Goal: Task Accomplishment & Management: Manage account settings

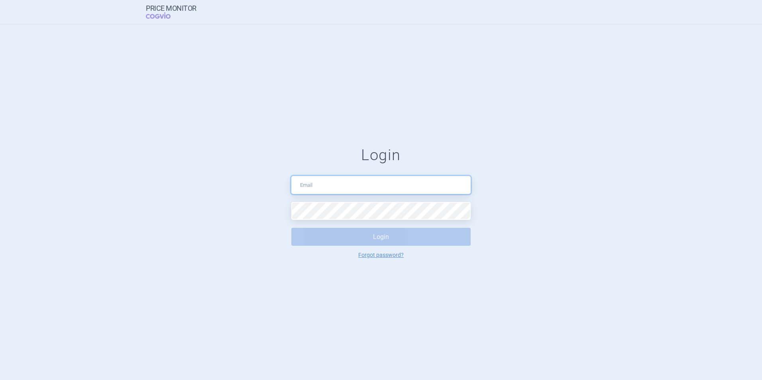
click at [343, 187] on input "text" at bounding box center [380, 185] width 179 height 18
type input "[PERSON_NAME][EMAIL_ADDRESS][PERSON_NAME][DOMAIN_NAME]"
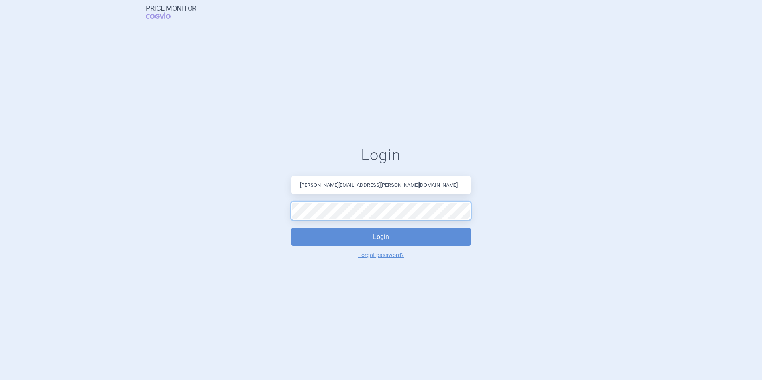
click at [291, 223] on button "Login" at bounding box center [380, 237] width 179 height 18
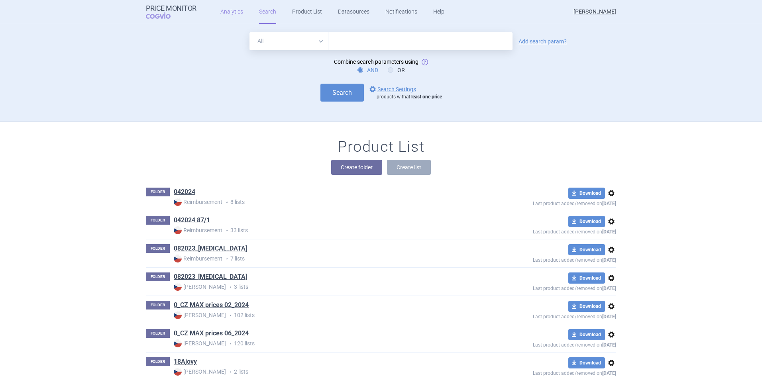
click at [220, 15] on link "Analytics" at bounding box center [231, 12] width 23 height 24
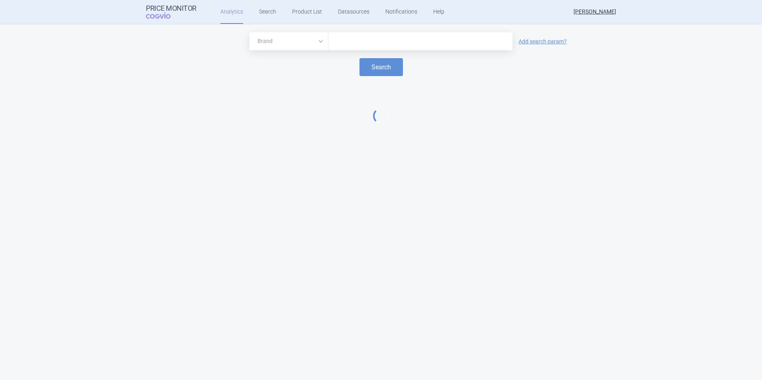
click at [373, 49] on div at bounding box center [421, 41] width 184 height 18
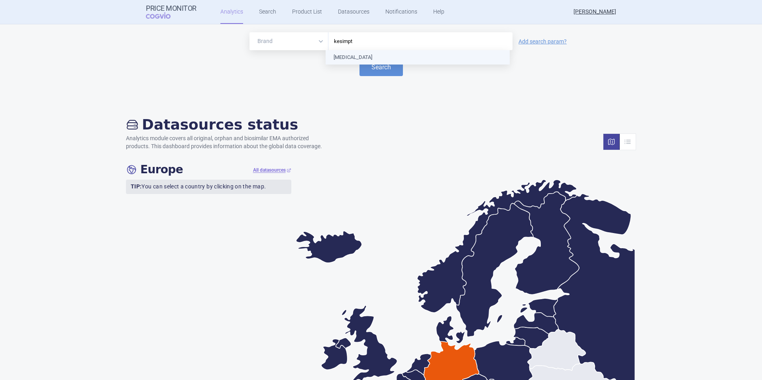
type input "[MEDICAL_DATA]"
click at [371, 62] on button "Search" at bounding box center [381, 67] width 43 height 18
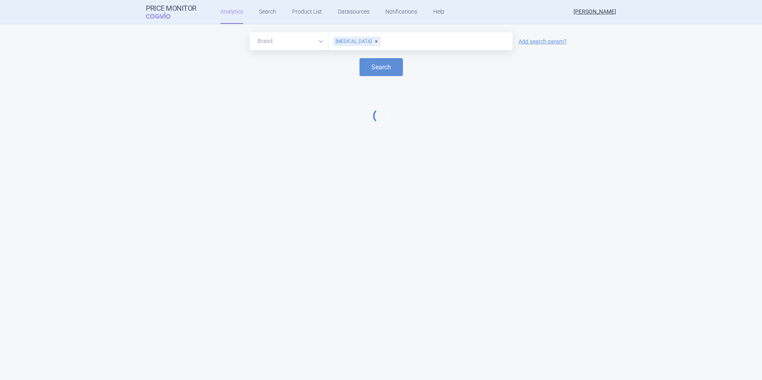
select select "EUR"
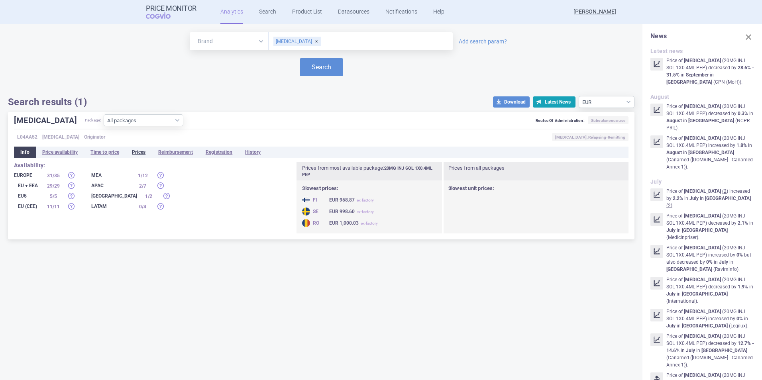
click at [140, 148] on li "Prices" at bounding box center [139, 152] width 26 height 11
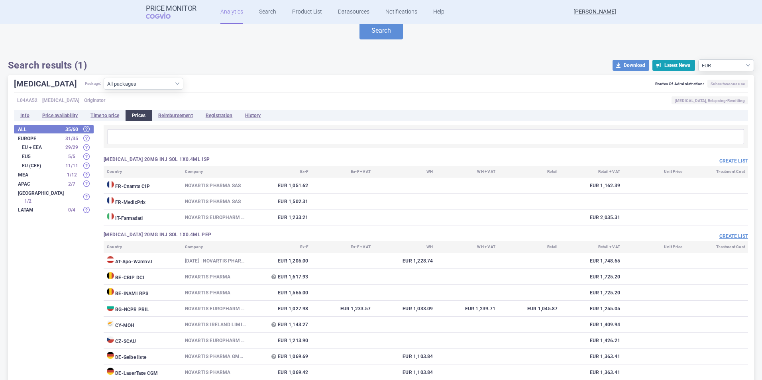
scroll to position [120, 0]
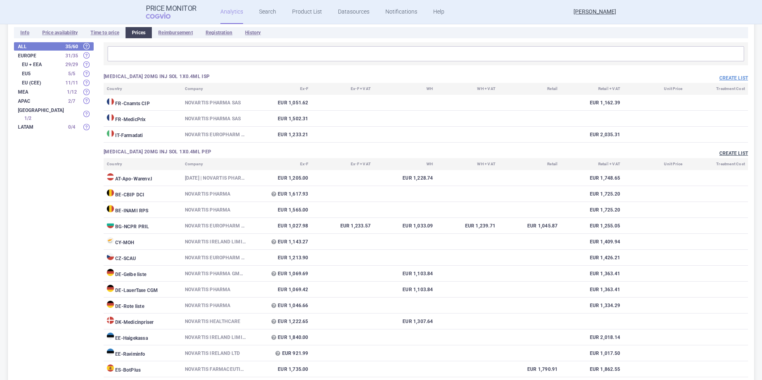
click at [493, 154] on button "Create list" at bounding box center [734, 153] width 29 height 7
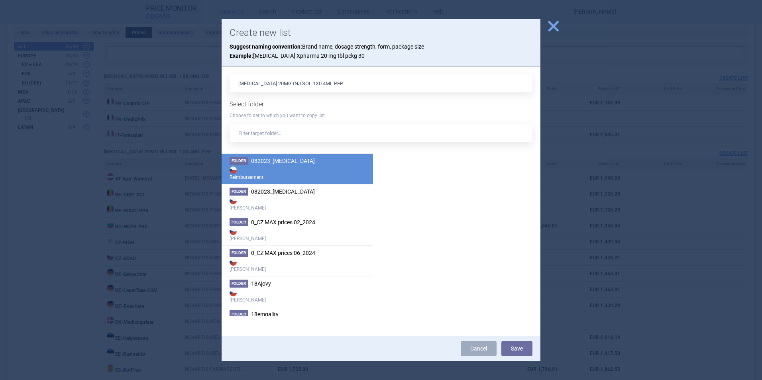
scroll to position [0, 0]
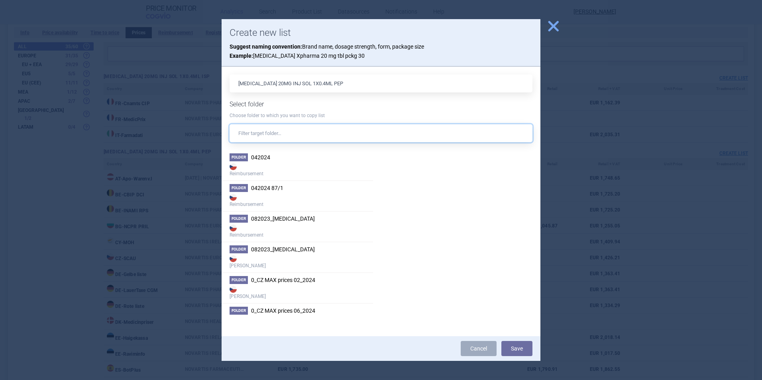
click at [309, 134] on input "text" at bounding box center [381, 133] width 303 height 18
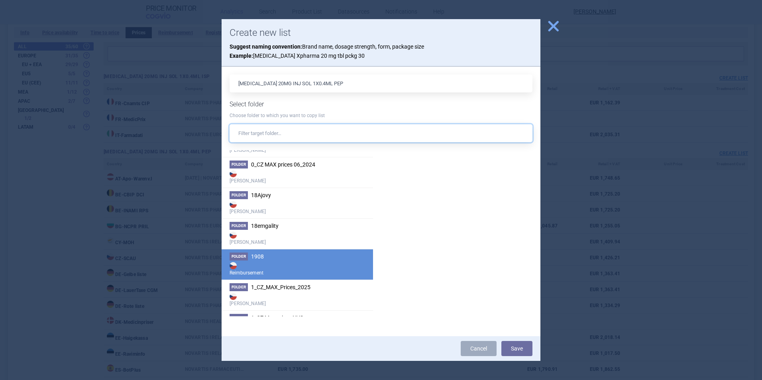
scroll to position [159, 0]
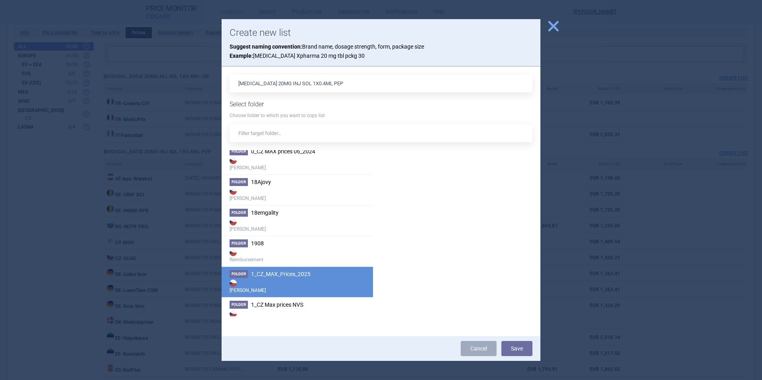
click at [342, 223] on strong "[PERSON_NAME]" at bounding box center [298, 286] width 136 height 16
click at [493, 223] on button "Save" at bounding box center [517, 348] width 31 height 15
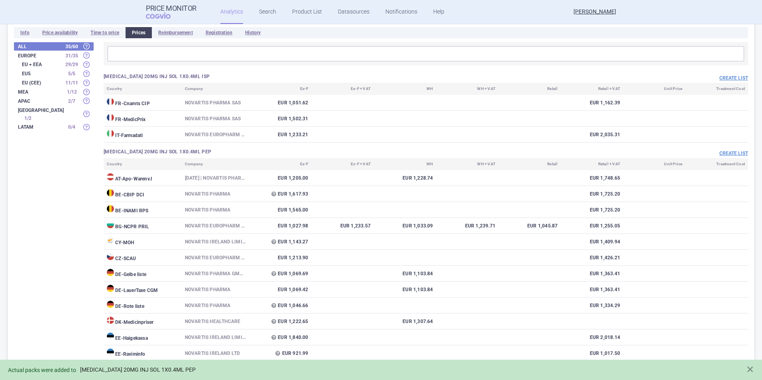
click at [173, 223] on link "[MEDICAL_DATA] 20MG INJ SOL 1X0.4ML PEP" at bounding box center [138, 370] width 116 height 7
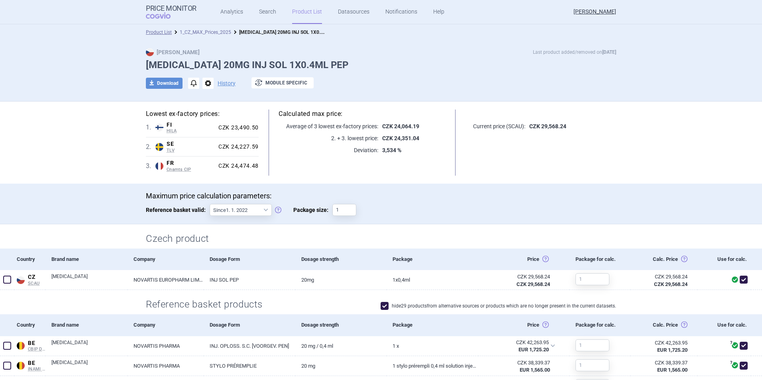
click at [212, 33] on link "1_CZ_MAX_Prices_2025" at bounding box center [205, 33] width 51 height 6
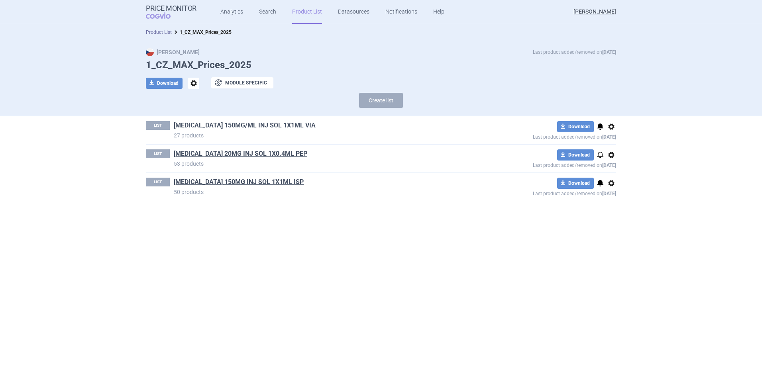
click at [160, 34] on link "Product List" at bounding box center [159, 33] width 26 height 6
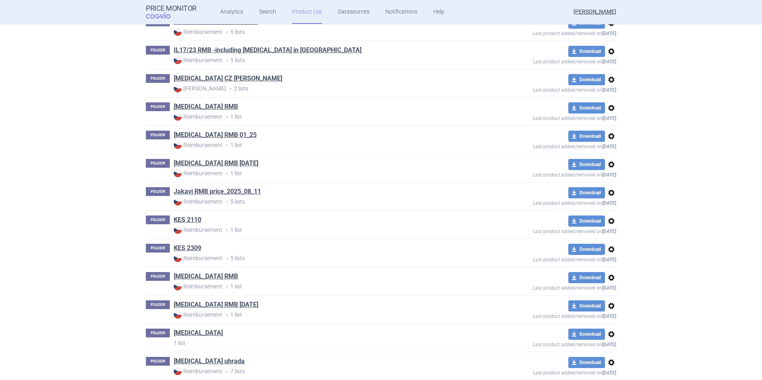
scroll to position [2609, 0]
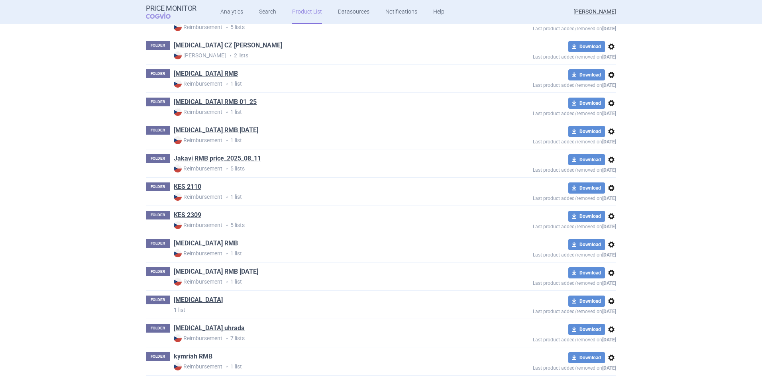
click at [195, 223] on link "[MEDICAL_DATA] RMB [DATE]" at bounding box center [216, 272] width 85 height 9
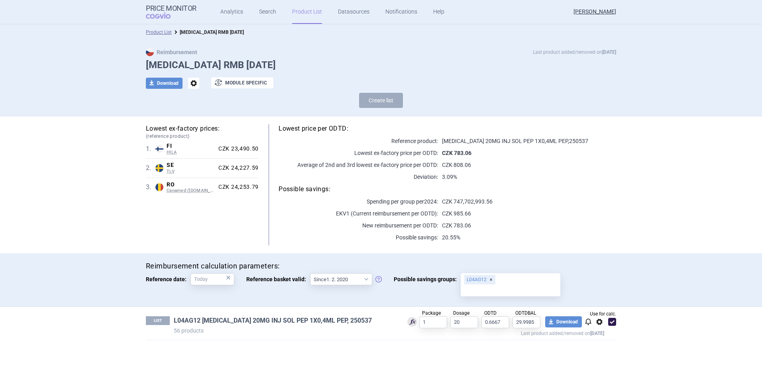
click at [316, 223] on link "L04AG12 [MEDICAL_DATA] 20MG INJ SOL PEP 1X0,4ML PEP, 250537" at bounding box center [273, 321] width 198 height 9
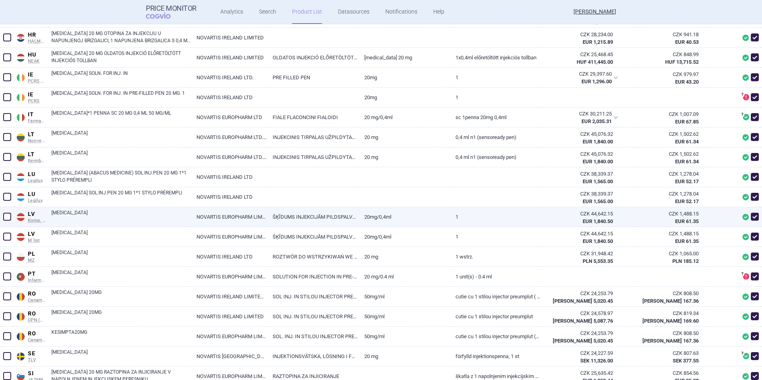
scroll to position [682, 0]
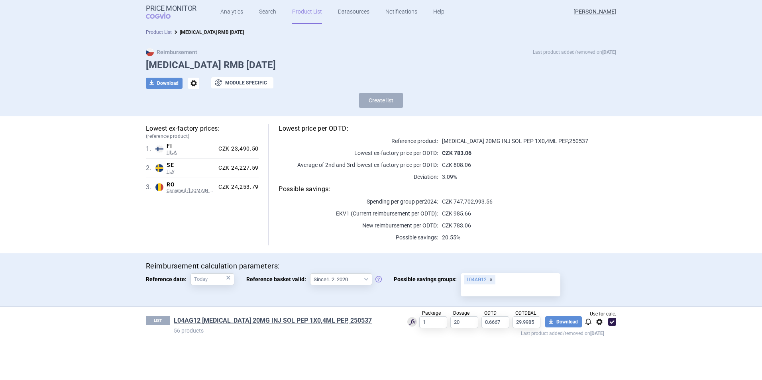
click at [153, 31] on link "Product List" at bounding box center [159, 33] width 26 height 6
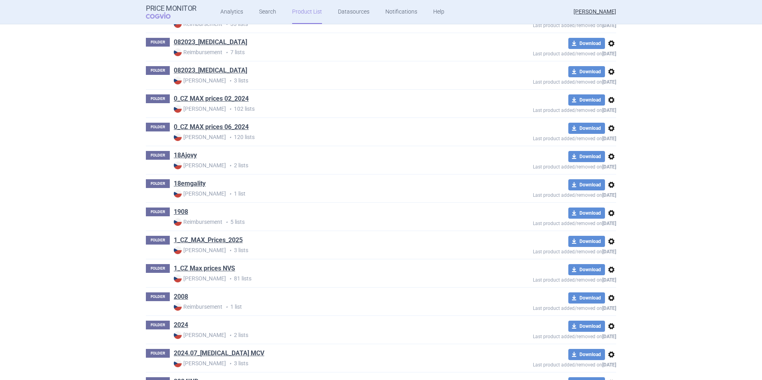
scroll to position [80, 0]
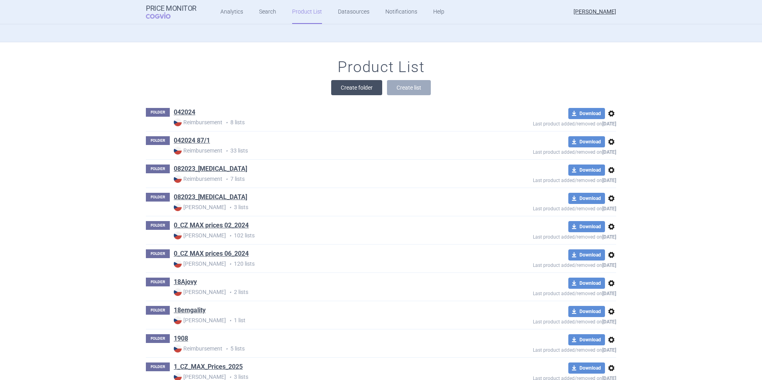
click at [357, 91] on button "Create folder" at bounding box center [356, 87] width 51 height 15
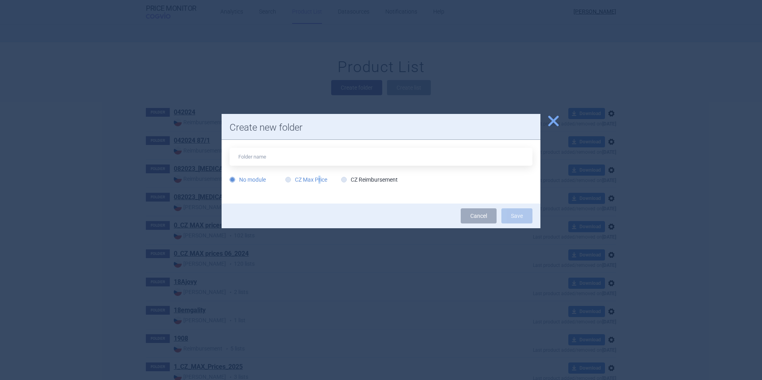
click at [319, 183] on label "CZ Max Price" at bounding box center [306, 180] width 42 height 8
drag, startPoint x: 319, startPoint y: 183, endPoint x: 309, endPoint y: 180, distance: 11.0
click at [309, 180] on label "CZ Max Price" at bounding box center [306, 180] width 42 height 8
click at [294, 180] on input "CZ Max Price" at bounding box center [290, 180] width 8 height 8
radio input "true"
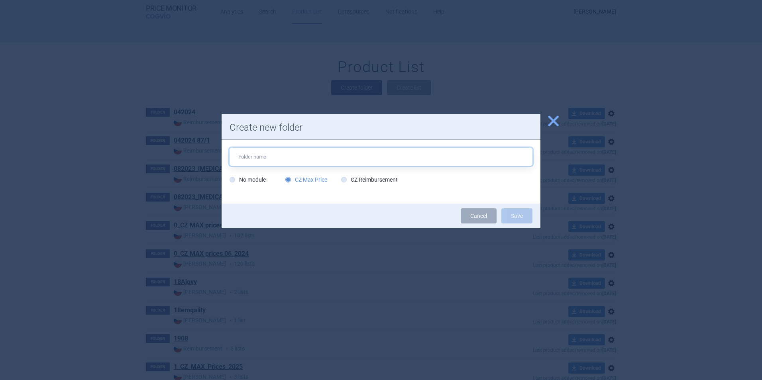
drag, startPoint x: 348, startPoint y: 160, endPoint x: 347, endPoint y: 156, distance: 4.2
click at [347, 160] on input "text" at bounding box center [381, 157] width 303 height 18
type input "[MEDICAL_DATA] MAX price 10_2025"
click at [493, 209] on button "Save" at bounding box center [517, 216] width 31 height 15
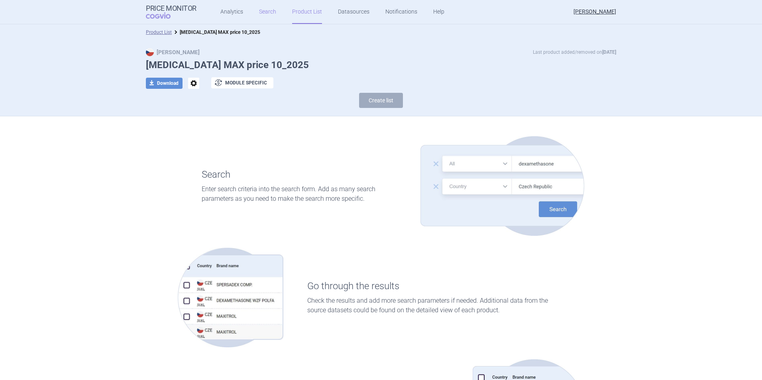
click at [269, 12] on link "Search" at bounding box center [267, 12] width 17 height 24
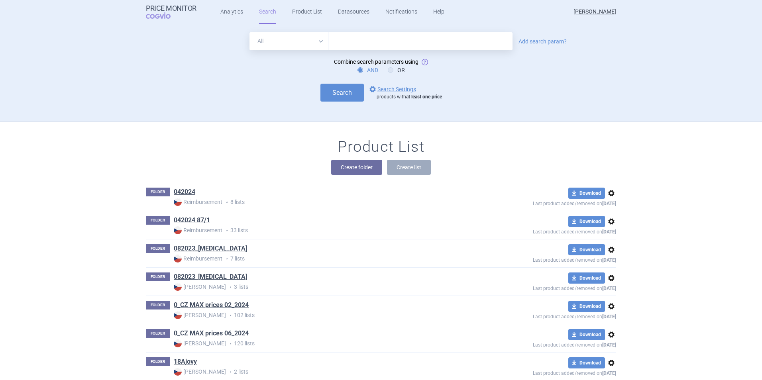
click at [318, 39] on select "All Brand Name ATC Company Active Substance Country Newer than" at bounding box center [289, 41] width 79 height 18
select select "brandName"
click at [250, 32] on select "All Brand Name ATC Company Active Substance Country Newer than" at bounding box center [289, 41] width 79 height 18
click at [381, 42] on input "text" at bounding box center [421, 41] width 184 height 18
type input "e"
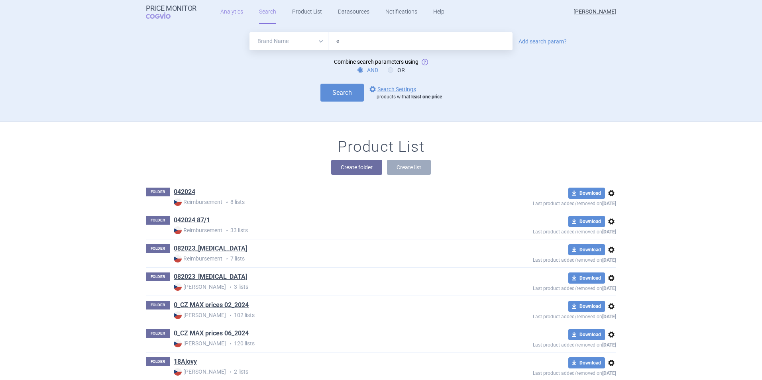
click at [235, 10] on link "Analytics" at bounding box center [231, 12] width 23 height 24
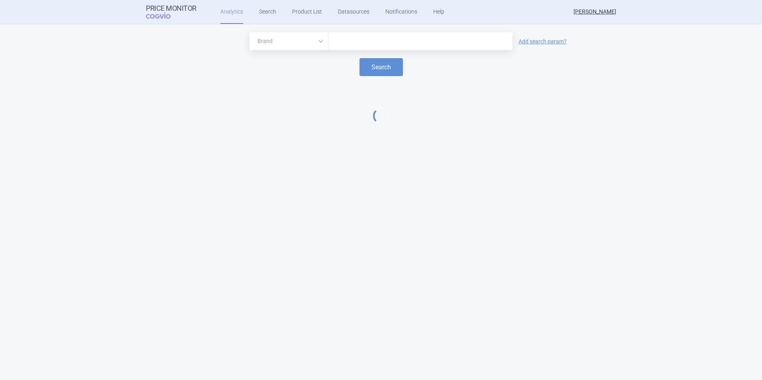
click at [349, 40] on input "text" at bounding box center [420, 41] width 176 height 10
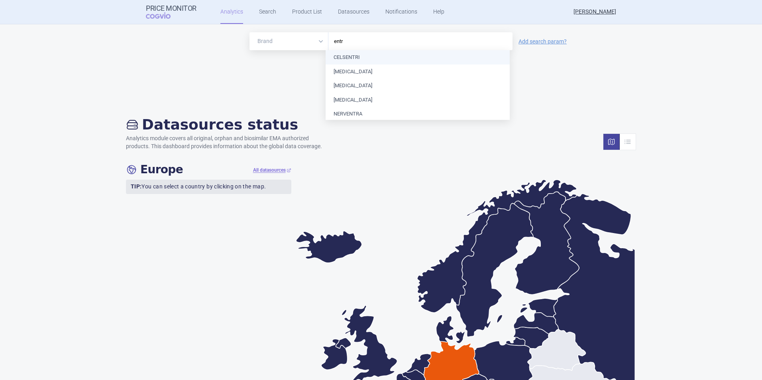
type input "entre"
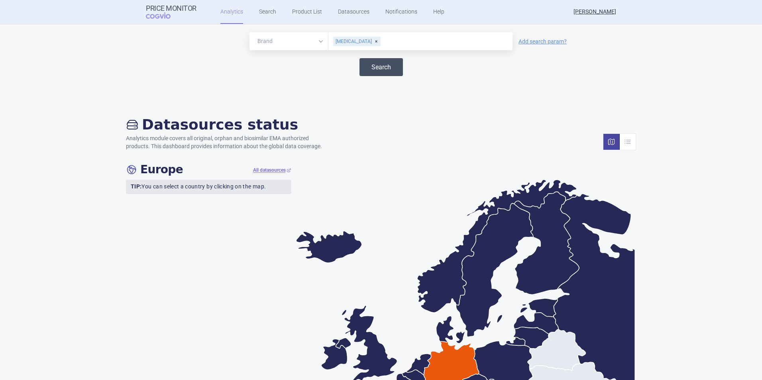
click at [374, 71] on button "Search" at bounding box center [381, 67] width 43 height 18
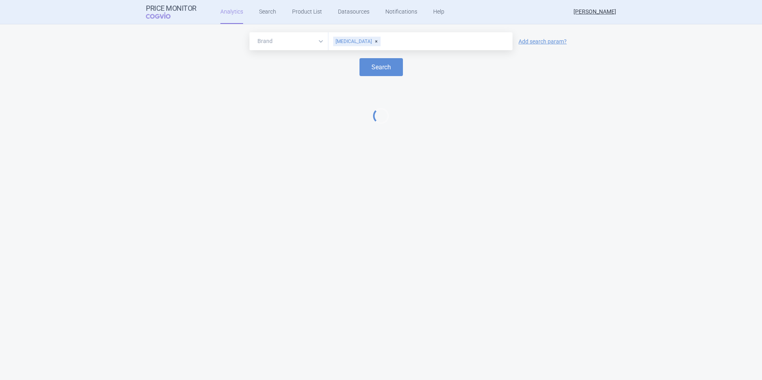
select select "EUR"
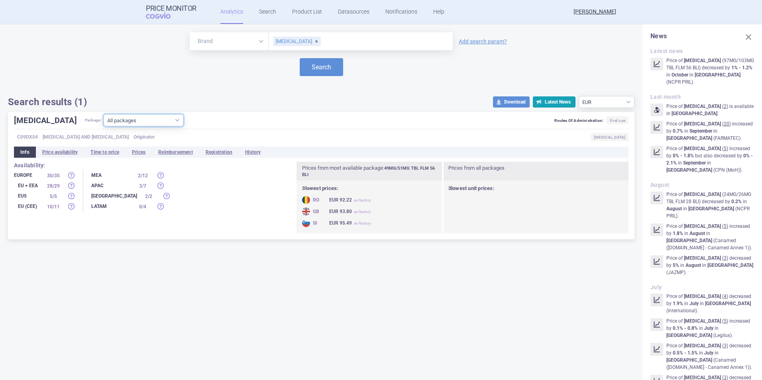
click at [149, 119] on select "All packages 15MG/16MG GRA OBD 60 BLI ( 17 ) 24MG/26MG TBL FLM 14 BLI ( 7 ) 24M…" at bounding box center [144, 120] width 80 height 12
click at [138, 152] on li "Prices" at bounding box center [139, 152] width 26 height 11
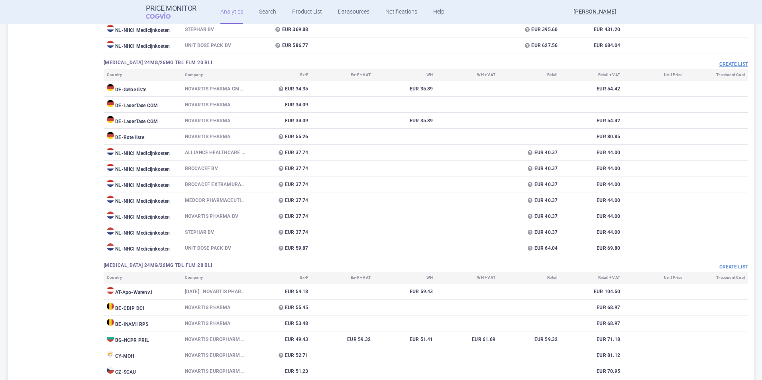
scroll to position [1236, 0]
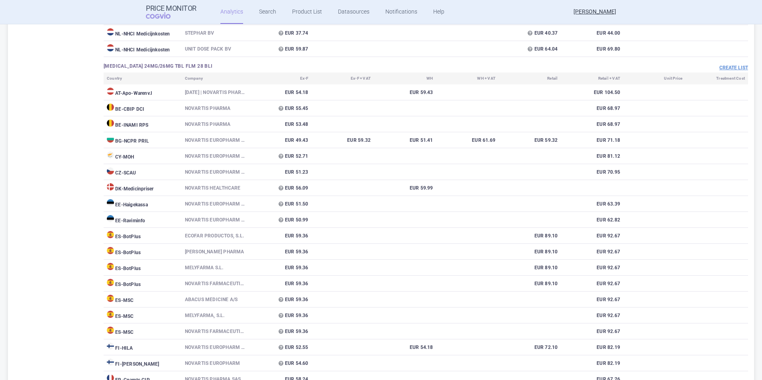
click at [493, 64] on div "Create list" at bounding box center [587, 68] width 323 height 10
click at [493, 67] on button "Create list" at bounding box center [734, 68] width 29 height 7
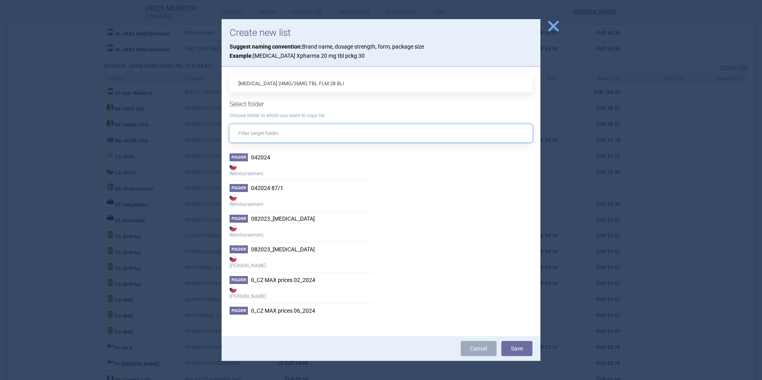
click at [293, 138] on input "text" at bounding box center [381, 133] width 303 height 18
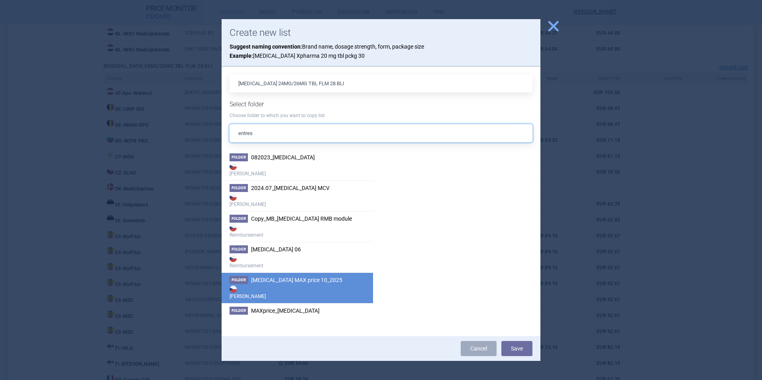
type input "entres"
click at [333, 223] on strong "[PERSON_NAME]" at bounding box center [298, 292] width 136 height 16
click at [493, 223] on button "Save" at bounding box center [517, 348] width 31 height 15
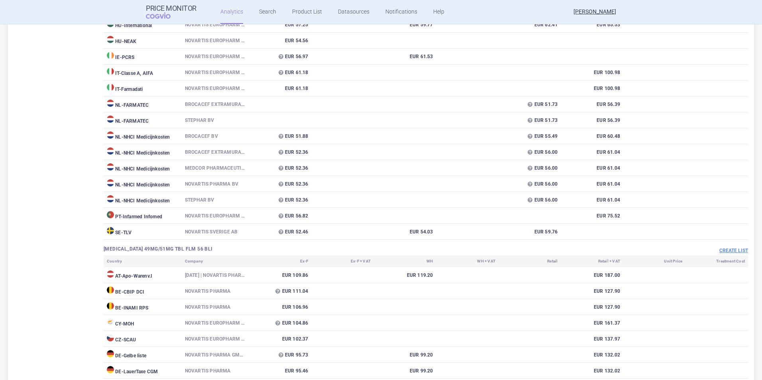
scroll to position [3947, 0]
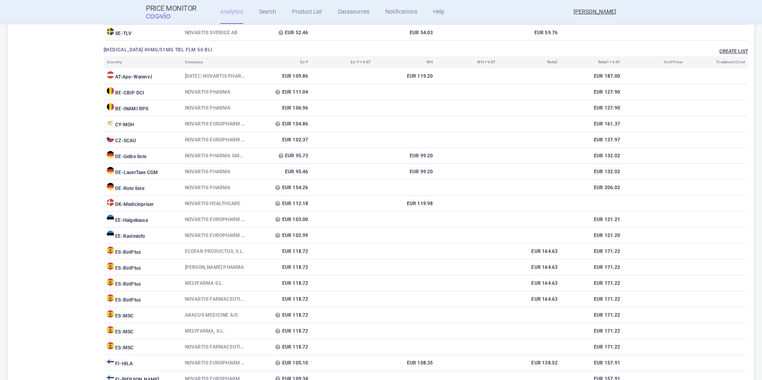
click at [493, 54] on button "Create list" at bounding box center [734, 51] width 29 height 7
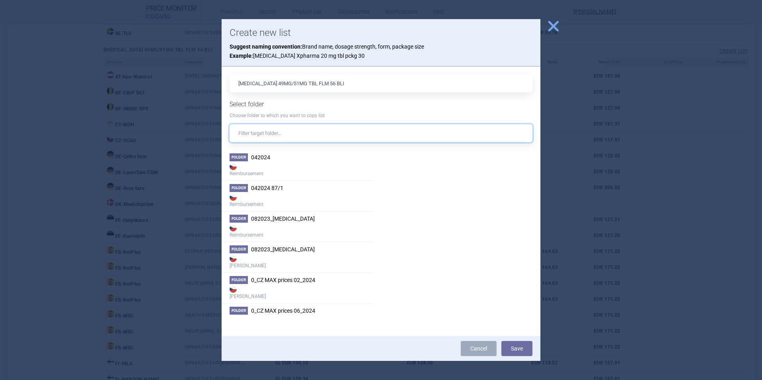
click at [336, 133] on input "text" at bounding box center [381, 133] width 303 height 18
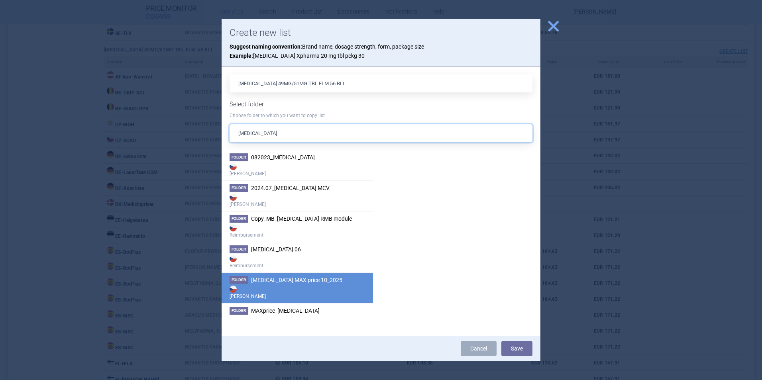
type input "[MEDICAL_DATA]"
click at [315, 223] on strong "[PERSON_NAME]" at bounding box center [298, 292] width 136 height 16
click at [280, 223] on span "[MEDICAL_DATA] MAX price 10_2025" at bounding box center [296, 280] width 91 height 6
click at [493, 223] on button "Save" at bounding box center [517, 348] width 31 height 15
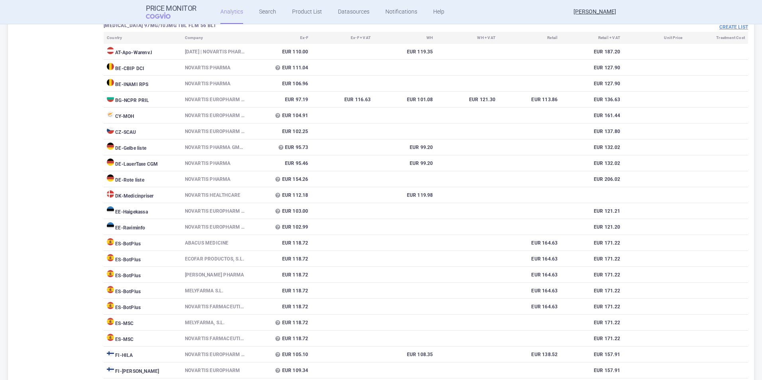
scroll to position [6538, 0]
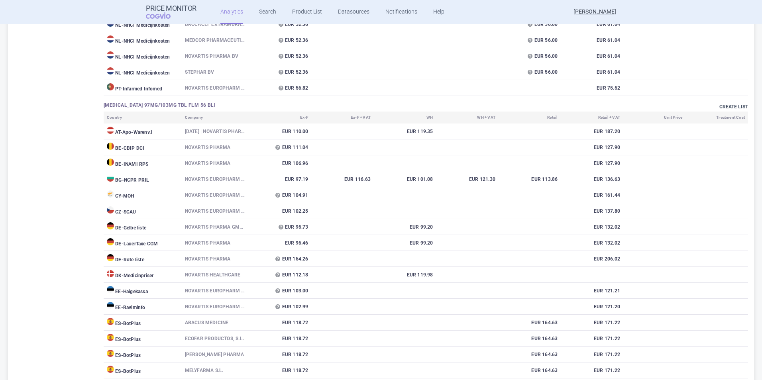
click at [493, 106] on button "Create list" at bounding box center [734, 107] width 29 height 7
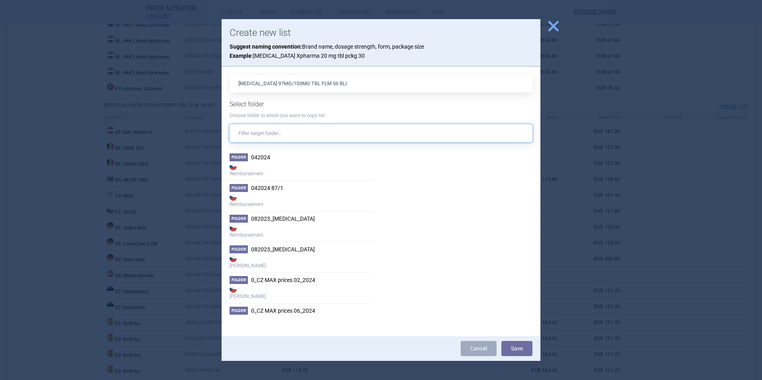
click at [344, 134] on input "text" at bounding box center [381, 133] width 303 height 18
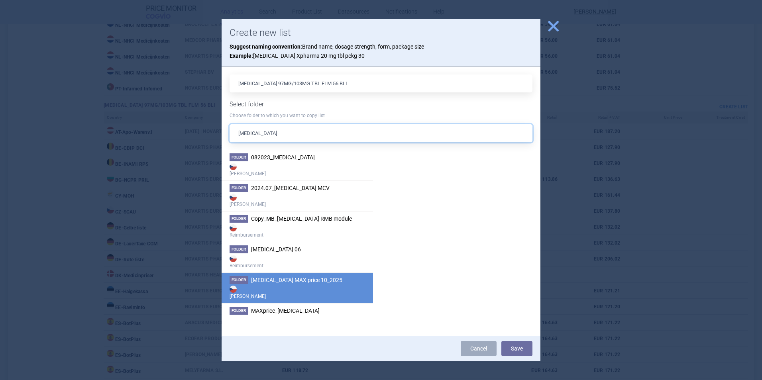
type input "[MEDICAL_DATA]"
click at [312, 223] on span "[MEDICAL_DATA] MAX price 10_2025" at bounding box center [296, 280] width 91 height 6
click at [493, 223] on button "Save" at bounding box center [517, 348] width 31 height 15
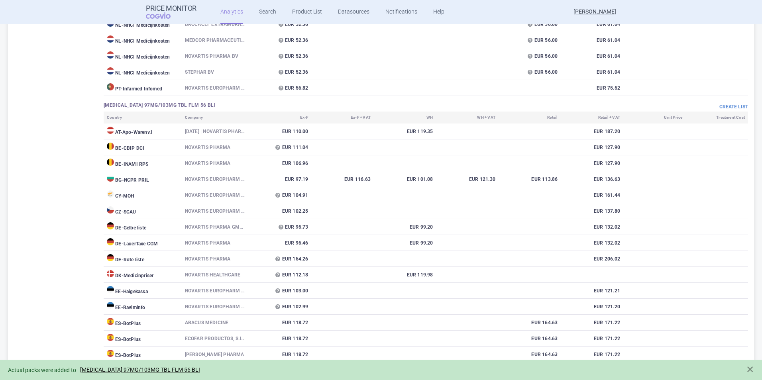
click at [152, 223] on div "Actual packs were added to [MEDICAL_DATA] 97MG/103MG TBL FLM 56 BLI" at bounding box center [373, 370] width 730 height 9
click at [153, 223] on link "[MEDICAL_DATA] 97MG/103MG TBL FLM 56 BLI" at bounding box center [140, 370] width 120 height 7
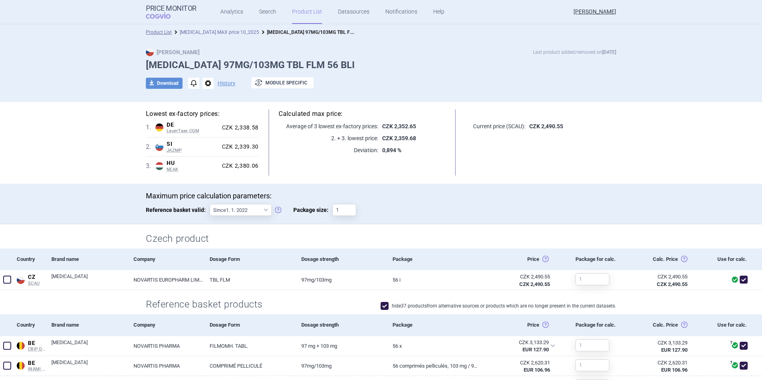
click at [218, 32] on link "[MEDICAL_DATA] MAX price 10_2025" at bounding box center [219, 33] width 79 height 6
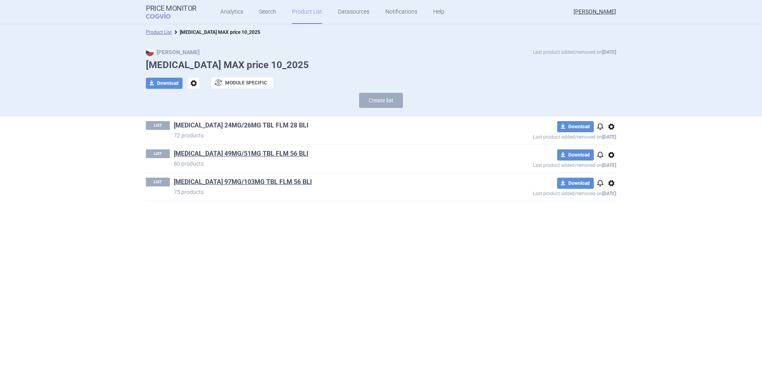
click at [266, 126] on link "[MEDICAL_DATA] 24MG/26MG TBL FLM 28 BLI" at bounding box center [241, 125] width 135 height 9
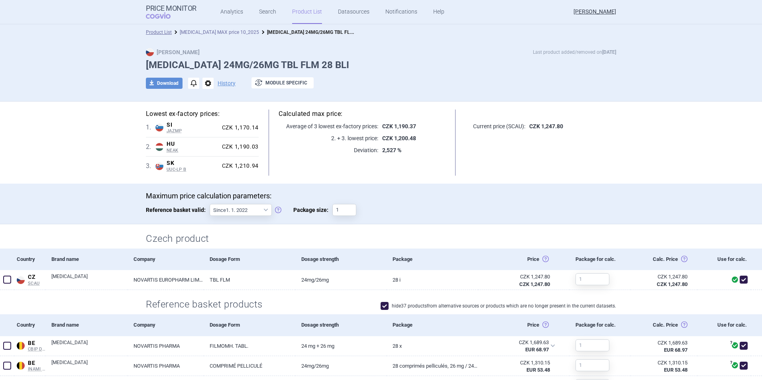
click at [220, 31] on link "[MEDICAL_DATA] MAX price 10_2025" at bounding box center [219, 33] width 79 height 6
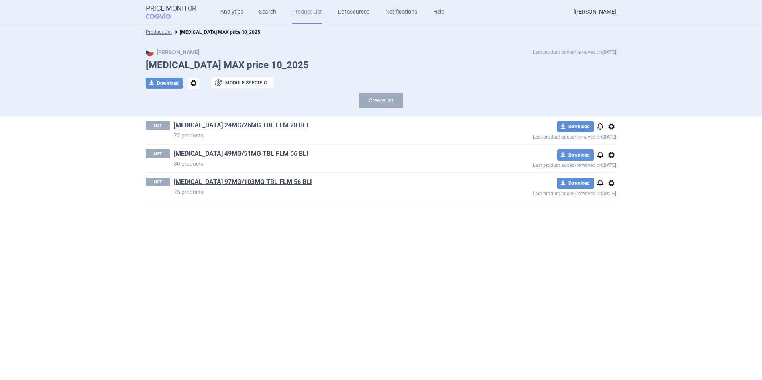
click at [219, 153] on link "[MEDICAL_DATA] 49MG/51MG TBL FLM 56 BLI" at bounding box center [241, 154] width 135 height 9
click at [203, 179] on link "[MEDICAL_DATA] 97MG/103MG TBL FLM 56 BLI" at bounding box center [243, 182] width 138 height 9
click at [159, 31] on link "Product List" at bounding box center [159, 33] width 26 height 6
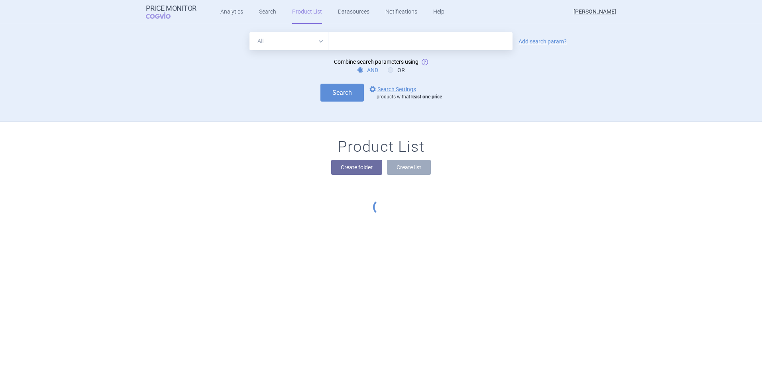
scroll to position [98, 0]
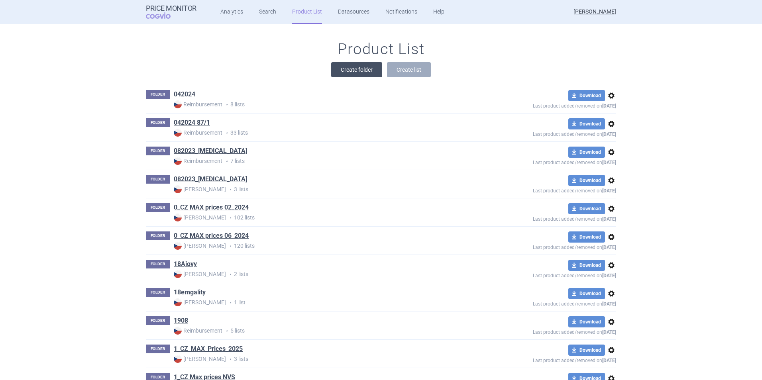
click at [358, 73] on button "Create folder" at bounding box center [356, 69] width 51 height 15
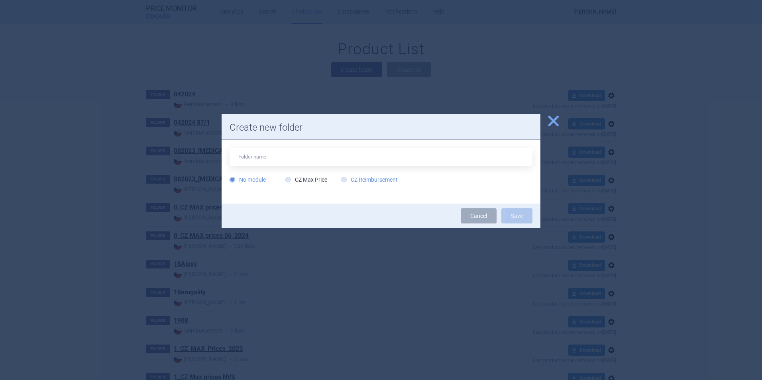
click at [350, 178] on label "CZ Reimbursement" at bounding box center [369, 180] width 57 height 8
click at [350, 178] on input "CZ Reimbursement" at bounding box center [346, 180] width 8 height 8
radio input "true"
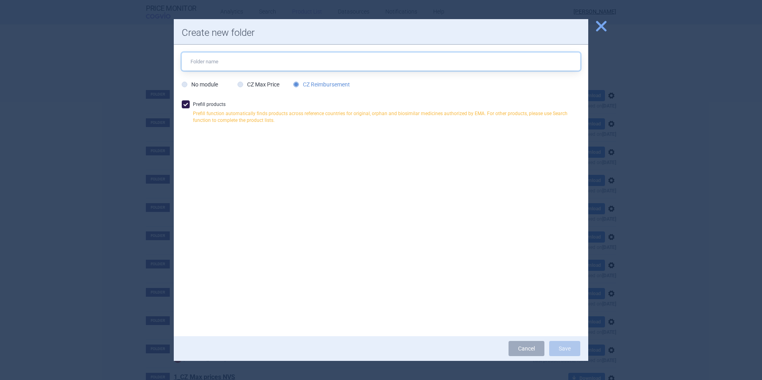
click at [297, 59] on input "text" at bounding box center [381, 62] width 399 height 18
type input "[MEDICAL_DATA] RMB 10_2025"
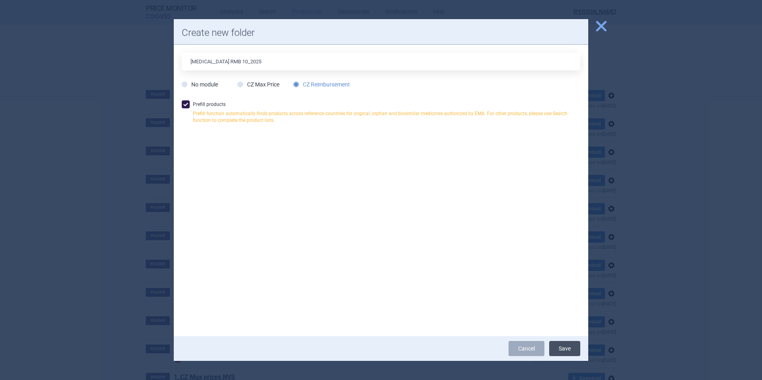
click at [493, 223] on button "Save" at bounding box center [564, 348] width 31 height 15
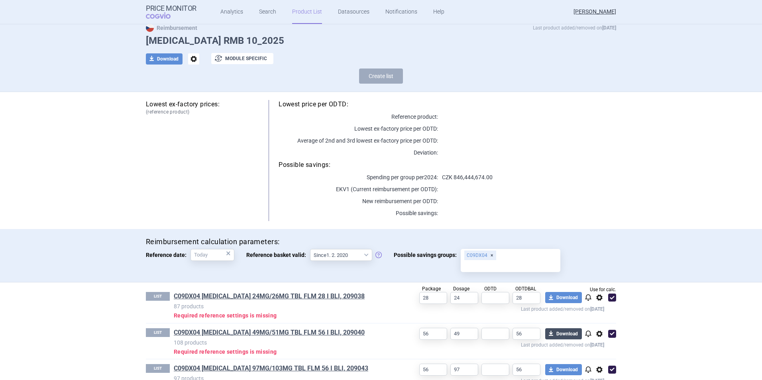
scroll to position [47, 0]
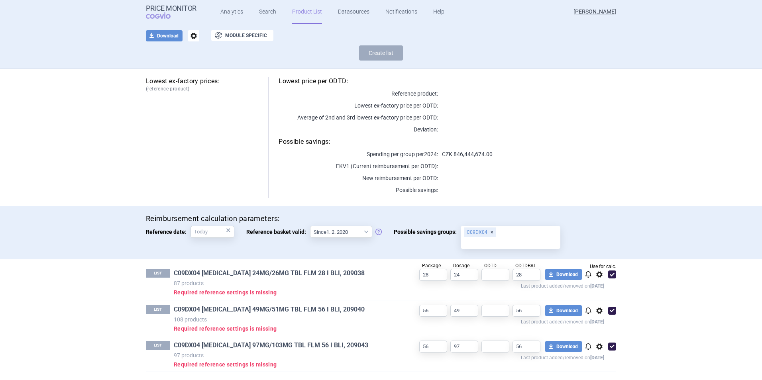
click at [277, 223] on link "C09DX04 [MEDICAL_DATA] 24MG/26MG TBL FLM 28 I BLI, 209038" at bounding box center [269, 273] width 191 height 9
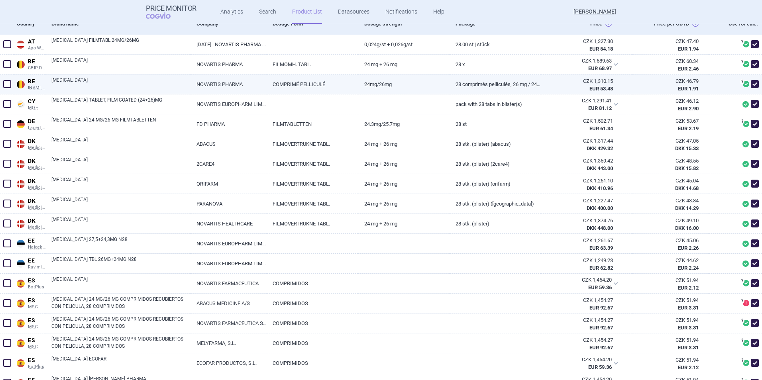
scroll to position [120, 0]
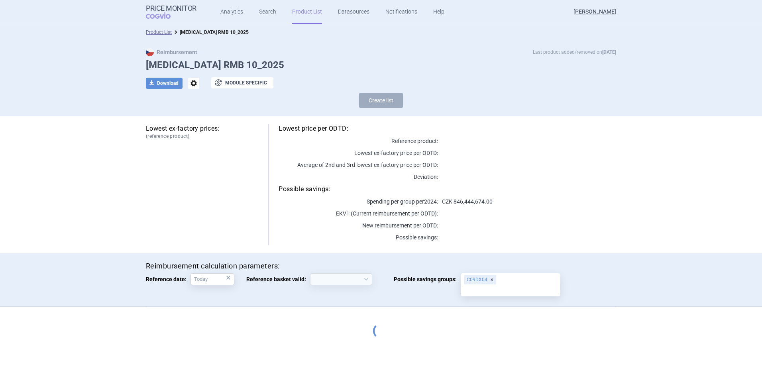
select select "[DATE]"
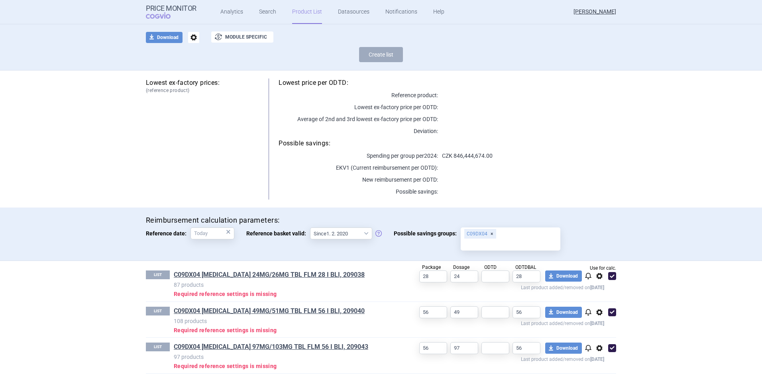
scroll to position [47, 0]
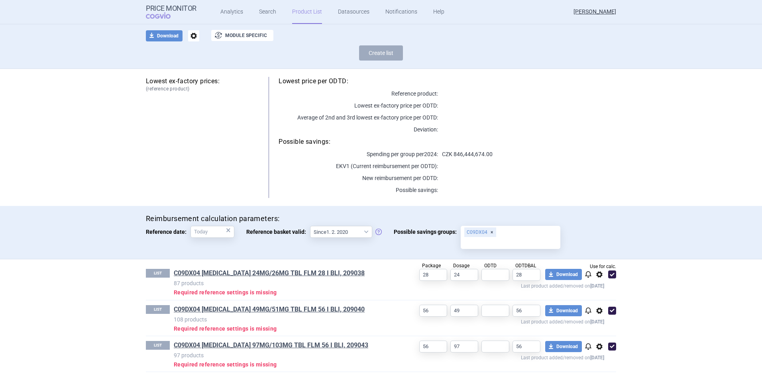
click at [295, 10] on link "Product List" at bounding box center [307, 12] width 30 height 24
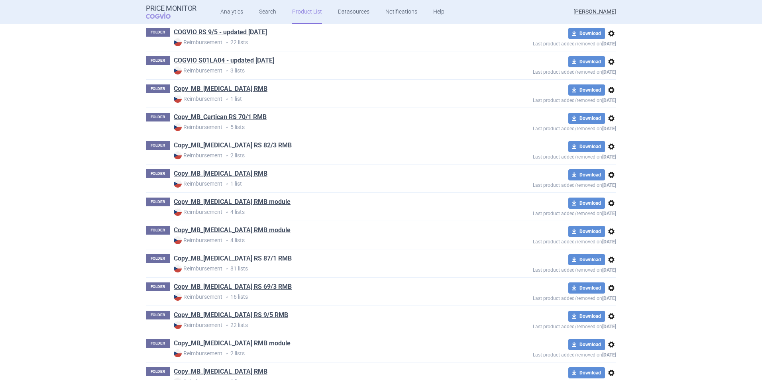
scroll to position [1858, 0]
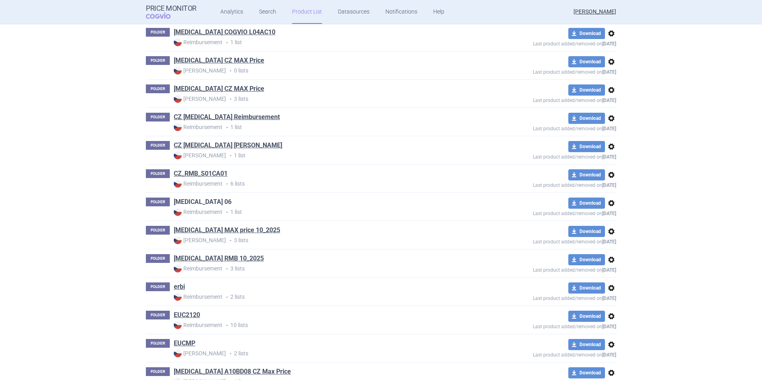
click at [188, 202] on link "[MEDICAL_DATA] 06" at bounding box center [203, 202] width 58 height 9
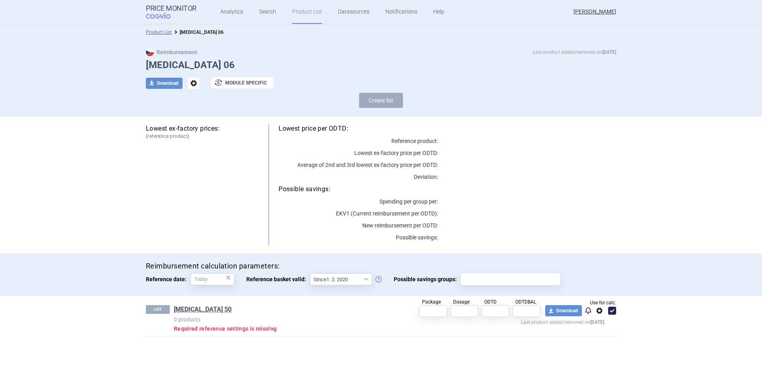
click at [191, 82] on span "options" at bounding box center [193, 83] width 11 height 11
click at [199, 128] on button "Delete" at bounding box center [194, 131] width 26 height 12
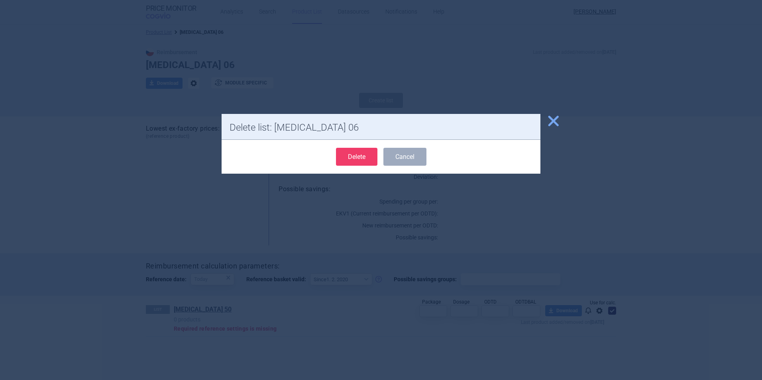
click at [359, 159] on button "Delete" at bounding box center [356, 157] width 41 height 18
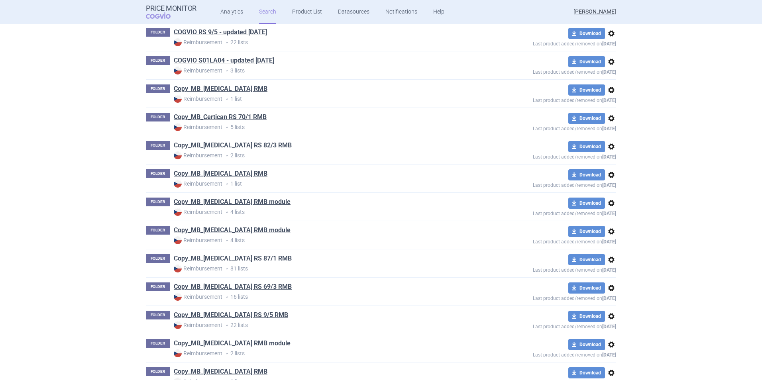
scroll to position [1858, 0]
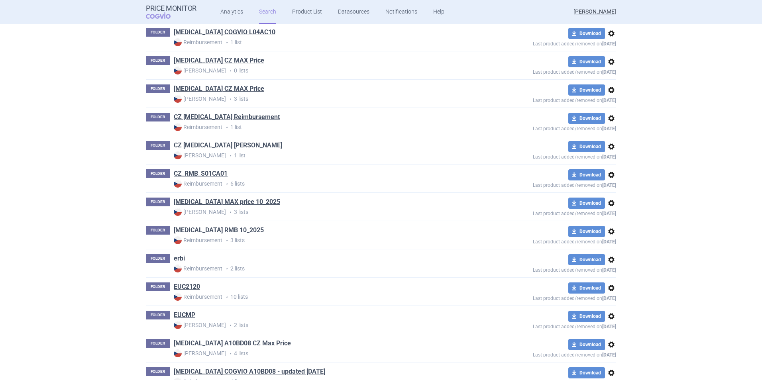
click at [205, 223] on link "[MEDICAL_DATA] RMB 10_2025" at bounding box center [219, 230] width 90 height 9
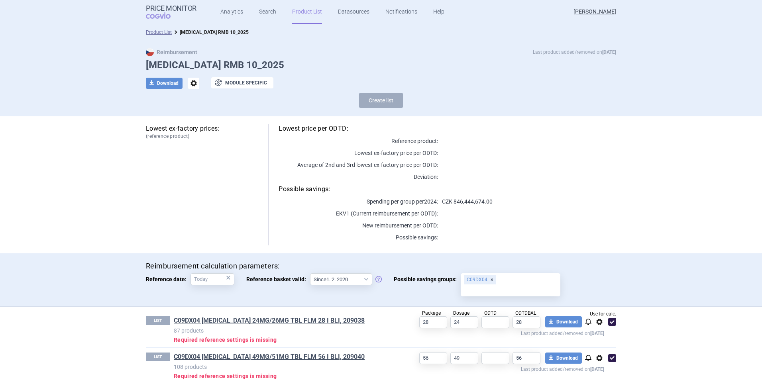
click at [192, 82] on span "options" at bounding box center [193, 83] width 11 height 11
click at [192, 132] on button "Delete" at bounding box center [191, 131] width 26 height 12
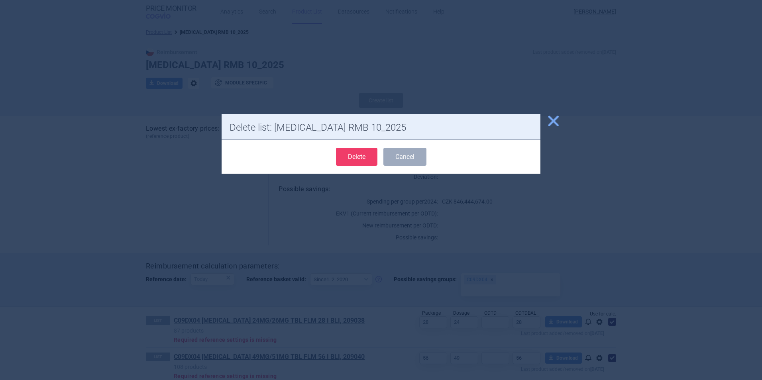
click at [363, 155] on button "Delete" at bounding box center [356, 157] width 41 height 18
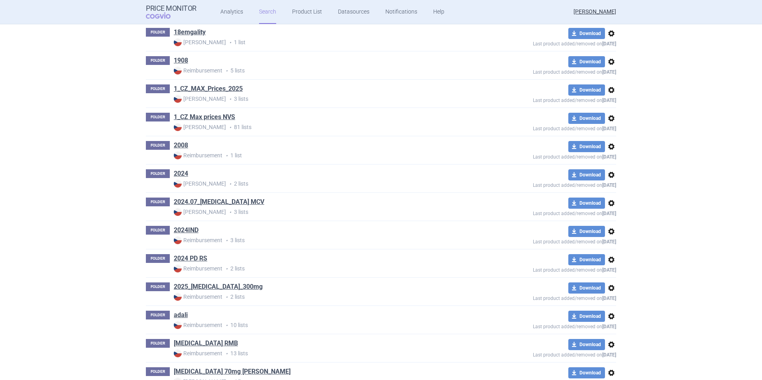
scroll to position [1151, 0]
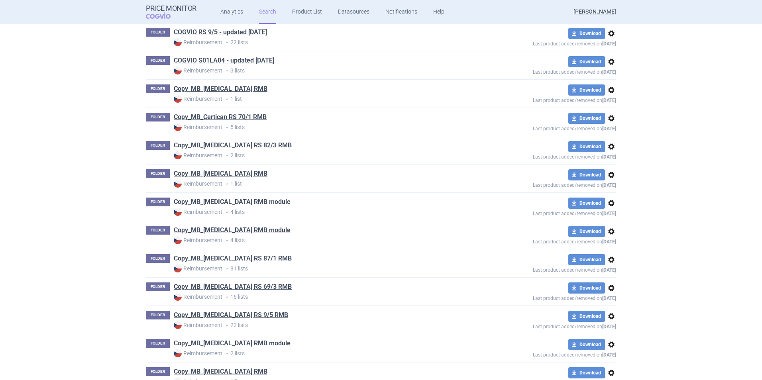
click at [251, 202] on link "Copy_MB_[MEDICAL_DATA] RMB module" at bounding box center [232, 202] width 117 height 9
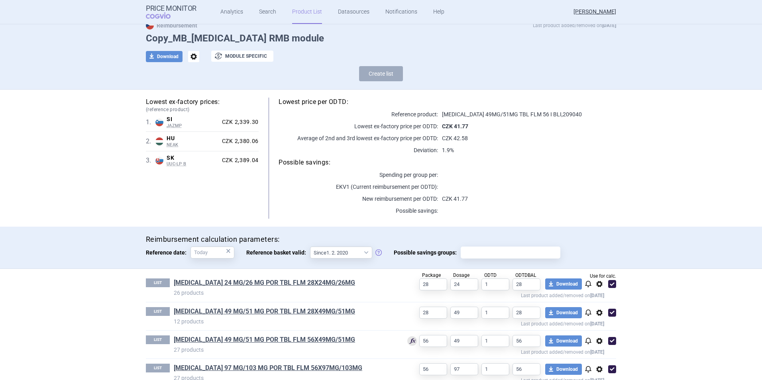
scroll to position [42, 0]
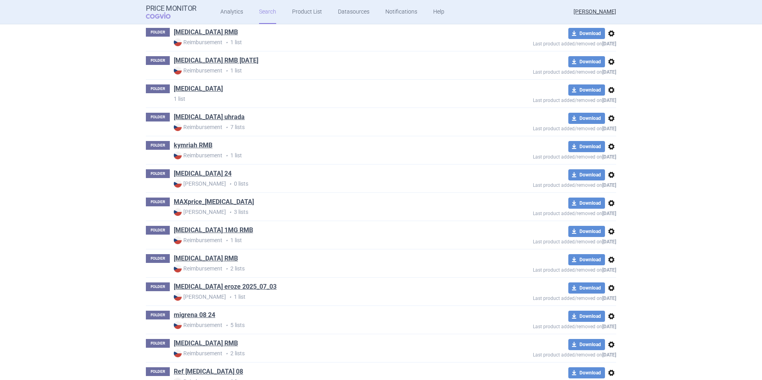
scroll to position [75, 0]
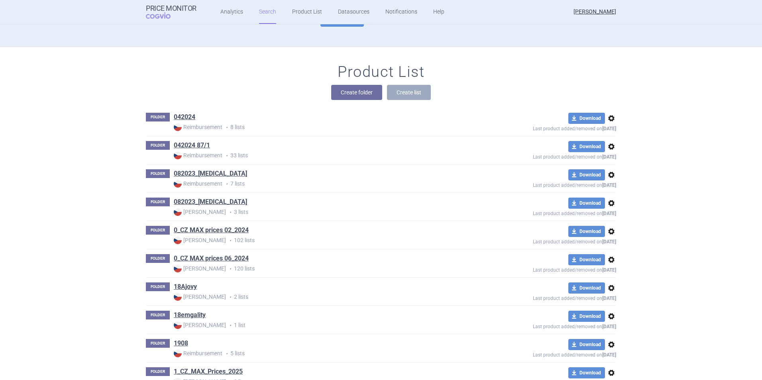
drag, startPoint x: 297, startPoint y: 59, endPoint x: 307, endPoint y: 30, distance: 30.8
click at [309, 9] on link "Product List" at bounding box center [307, 12] width 30 height 24
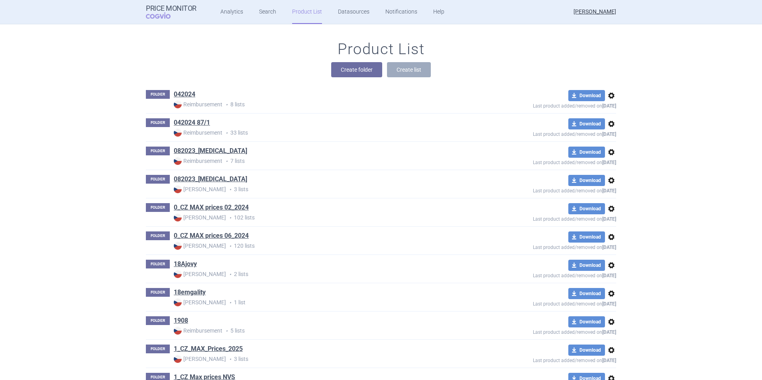
click at [317, 12] on link "Product List" at bounding box center [307, 12] width 30 height 24
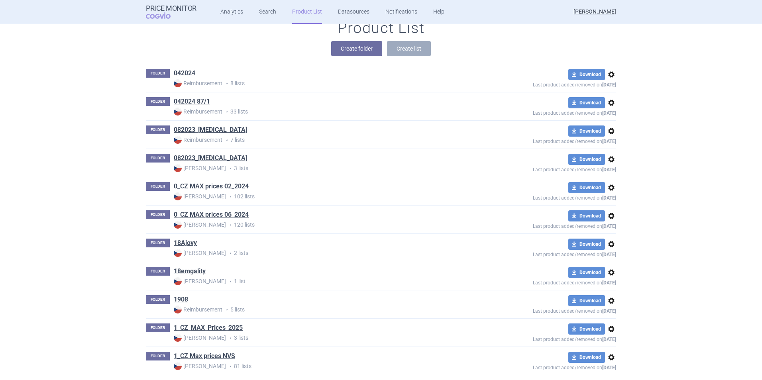
scroll to position [0, 0]
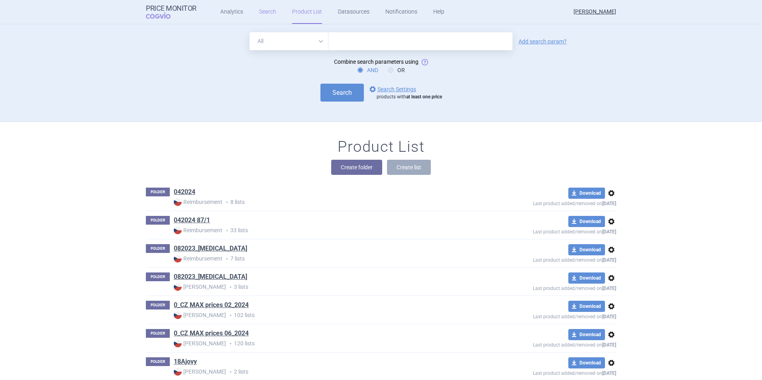
click at [260, 13] on link "Search" at bounding box center [267, 12] width 17 height 24
click at [306, 17] on link "Product List" at bounding box center [307, 12] width 30 height 24
click at [350, 165] on button "Create folder" at bounding box center [356, 167] width 51 height 15
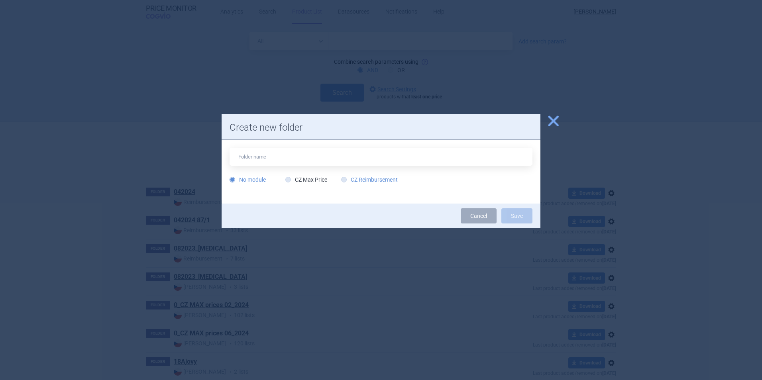
click at [368, 183] on label "CZ Reimbursement" at bounding box center [369, 180] width 57 height 8
click at [350, 183] on input "CZ Reimbursement" at bounding box center [346, 180] width 8 height 8
radio input "true"
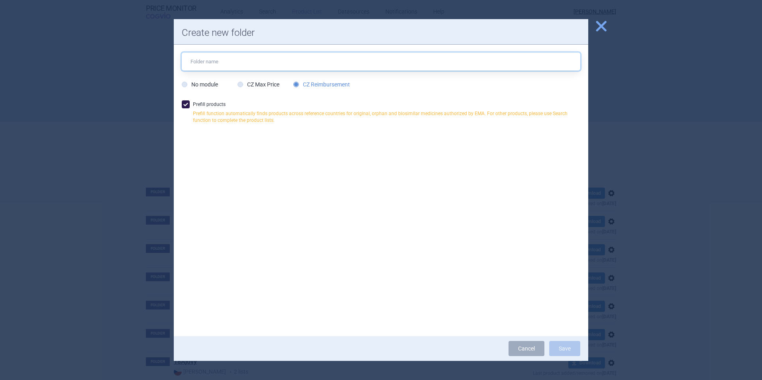
click at [238, 57] on input "text" at bounding box center [381, 62] width 399 height 18
type input "[MEDICAL_DATA] RMB 10_2025"
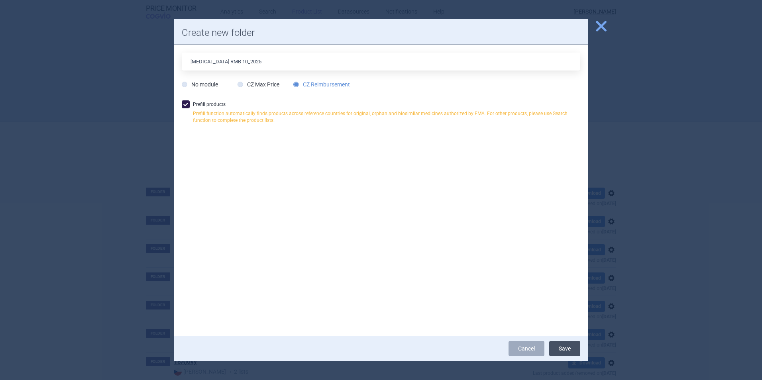
click at [493, 223] on button "Save" at bounding box center [564, 348] width 31 height 15
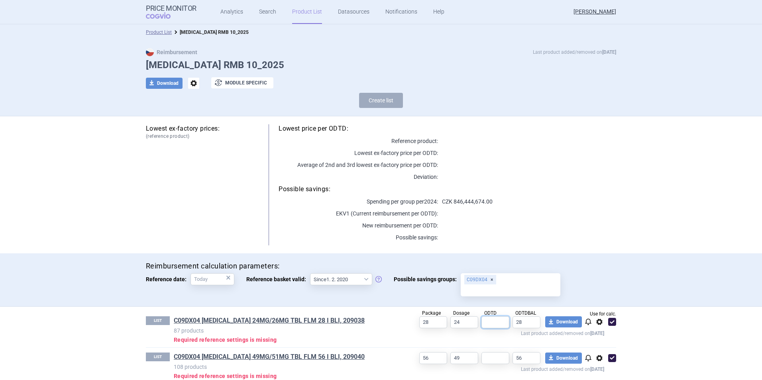
click at [493, 223] on input "text" at bounding box center [496, 323] width 28 height 12
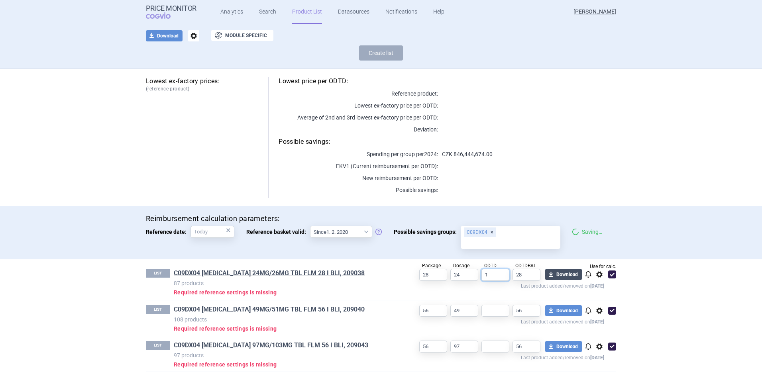
scroll to position [40, 0]
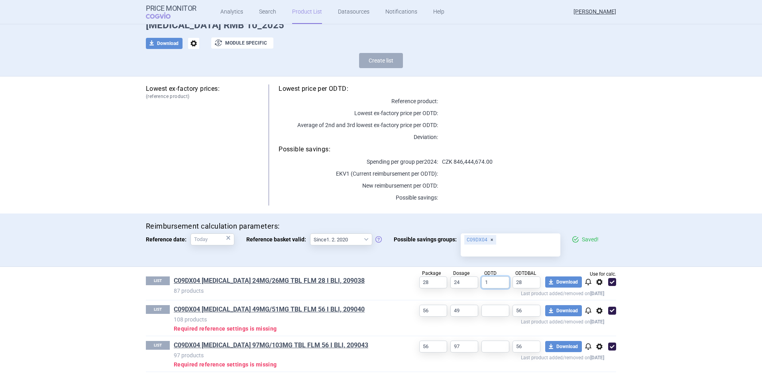
type input "1"
click at [489, 223] on input "text" at bounding box center [496, 311] width 28 height 12
type input "1"
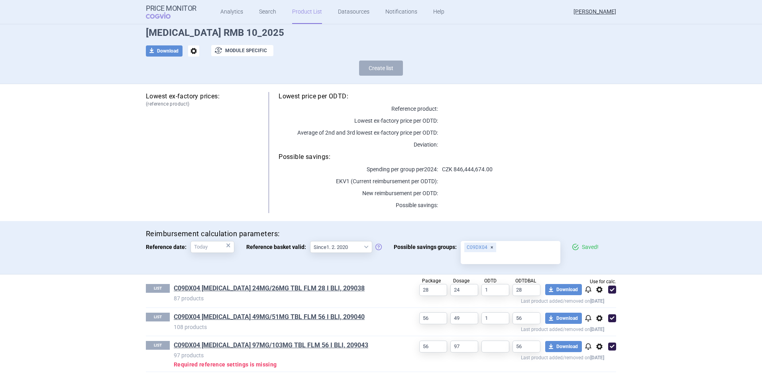
click at [493, 223] on p "Last product added/removed on [DATE]" at bounding box center [499, 357] width 209 height 8
click at [493, 223] on input "text" at bounding box center [496, 347] width 28 height 12
type input "1"
click at [493, 223] on section "Product List [MEDICAL_DATA] RMB 10_2025 Reimbursement Last product added/remove…" at bounding box center [381, 202] width 762 height 356
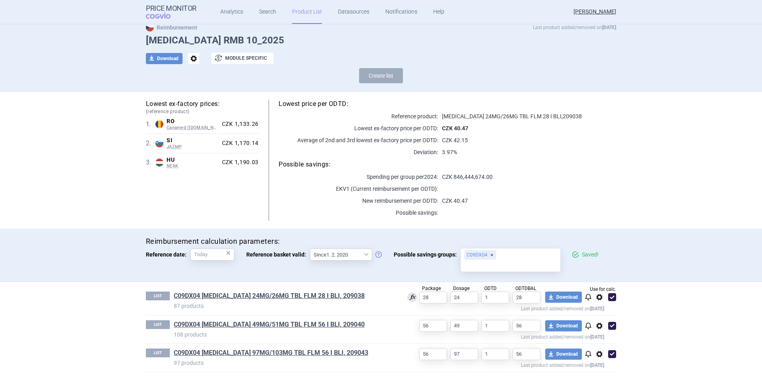
scroll to position [25, 0]
click at [493, 223] on section "Product List [MEDICAL_DATA] RMB 10_2025 Reimbursement Last product added/remove…" at bounding box center [381, 202] width 762 height 356
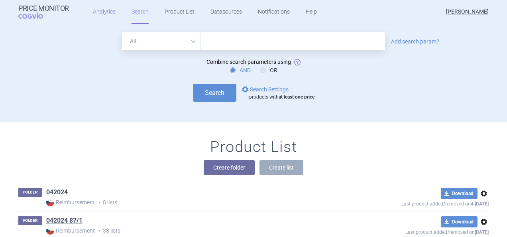
click at [110, 16] on link "Analytics" at bounding box center [104, 12] width 23 height 24
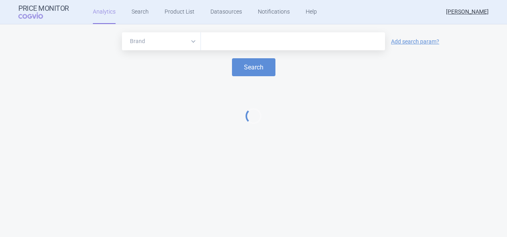
click at [225, 48] on div at bounding box center [293, 41] width 184 height 18
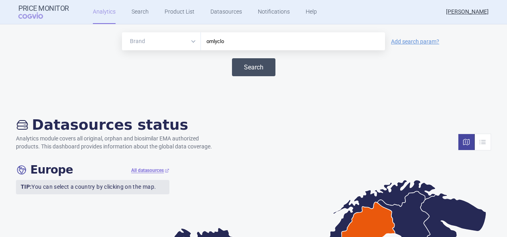
click at [252, 63] on button "Search" at bounding box center [253, 67] width 43 height 18
click at [191, 45] on select "Brand ATC/Active substance Therapeutic area" at bounding box center [161, 41] width 79 height 18
click at [246, 52] on form "Brand ATC/Active substance Therapeutic area omlyclo Add search param? Search" at bounding box center [253, 54] width 491 height 44
click at [237, 42] on input "omlyclo" at bounding box center [293, 41] width 176 height 10
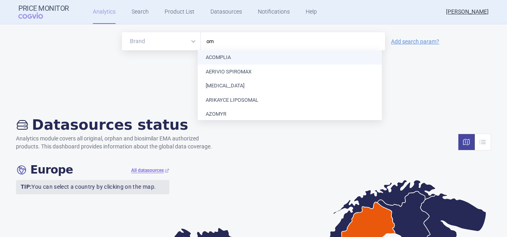
type input "o"
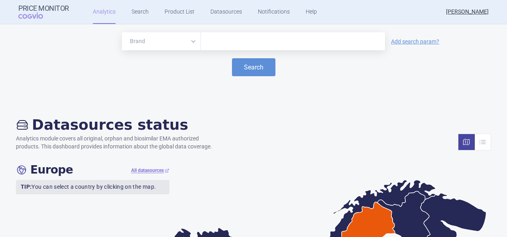
click at [189, 40] on select "Brand ATC/Active substance Therapeutic area" at bounding box center [161, 41] width 79 height 18
click at [141, 10] on link "Search" at bounding box center [140, 12] width 17 height 24
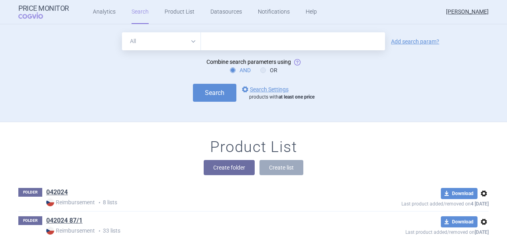
click at [177, 52] on form "All Brand Name ATC Company Active Substance Country Newer than Add search param…" at bounding box center [253, 66] width 470 height 69
click at [187, 46] on select "All Brand Name ATC Company Active Substance Country Newer than" at bounding box center [161, 41] width 79 height 18
click at [214, 44] on input "text" at bounding box center [293, 41] width 184 height 18
type input "o"
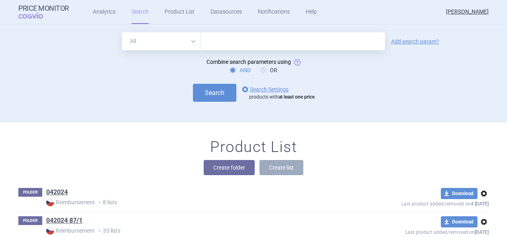
click at [182, 44] on select "All Brand Name ATC Company Active Substance Country Newer than" at bounding box center [161, 41] width 79 height 18
select select "brandName"
click at [122, 32] on select "All Brand Name ATC Company Active Substance Country Newer than" at bounding box center [161, 41] width 79 height 18
click at [224, 39] on input "text" at bounding box center [293, 41] width 184 height 18
type input "omlyclo"
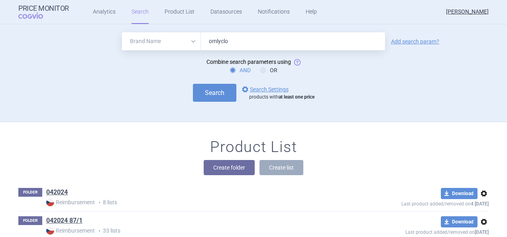
click button "Search" at bounding box center [214, 93] width 43 height 18
select select "brandName"
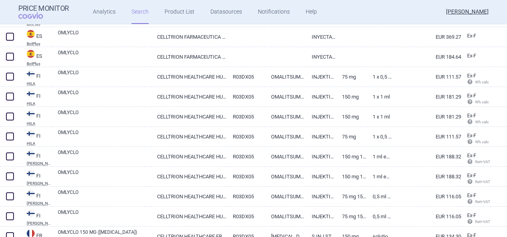
scroll to position [541, 0]
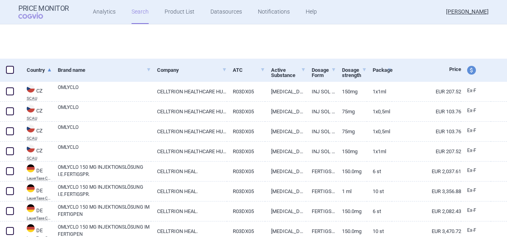
select select "brandName"
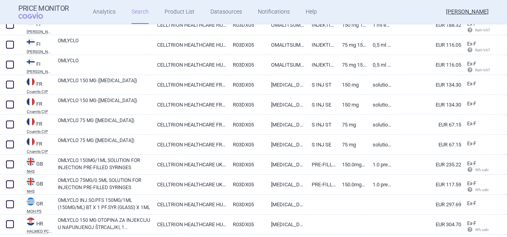
scroll to position [696, 0]
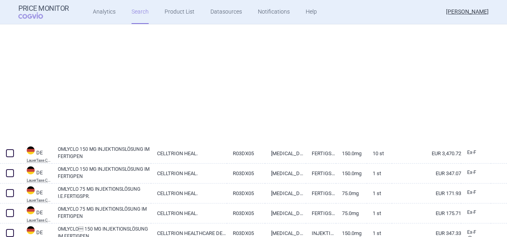
select select "brandName"
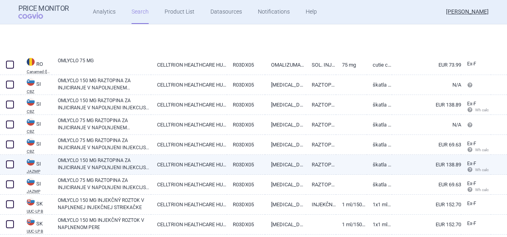
scroll to position [1634, 0]
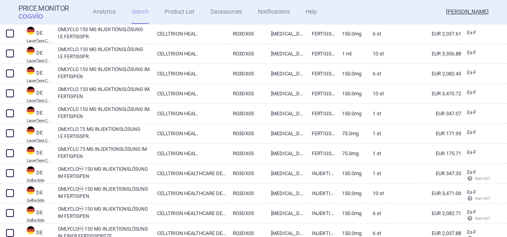
select select "brandName"
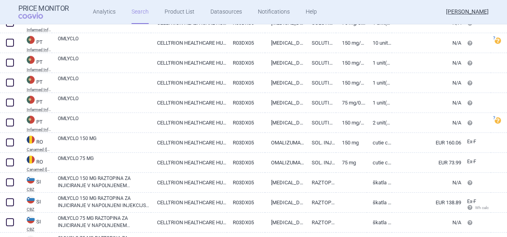
scroll to position [1633, 0]
